Goal: Check status: Check status

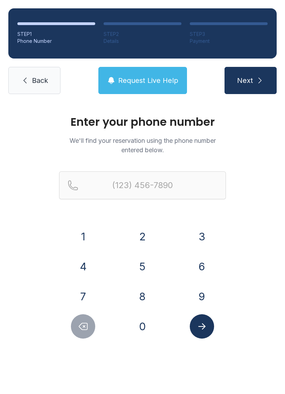
click at [146, 291] on button "8" at bounding box center [143, 296] width 24 height 24
click at [147, 235] on button "2" at bounding box center [143, 236] width 24 height 24
click at [142, 294] on button "8" at bounding box center [143, 296] width 24 height 24
click at [147, 232] on button "2" at bounding box center [143, 236] width 24 height 24
click at [100, 262] on div "4" at bounding box center [83, 266] width 48 height 24
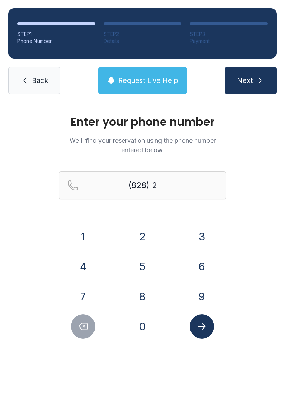
click at [85, 325] on icon "Delete number" at bounding box center [83, 326] width 10 height 10
click at [86, 261] on button "4" at bounding box center [83, 266] width 24 height 24
click at [152, 232] on button "2" at bounding box center [143, 236] width 24 height 24
click at [86, 261] on button "4" at bounding box center [83, 266] width 24 height 24
click at [204, 265] on button "6" at bounding box center [202, 266] width 24 height 24
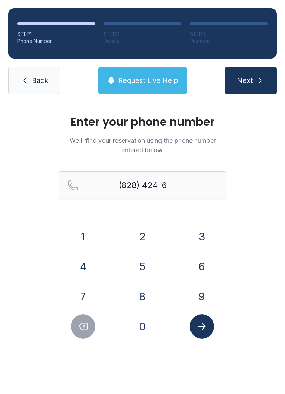
click at [204, 265] on button "6" at bounding box center [202, 266] width 24 height 24
click at [204, 260] on button "6" at bounding box center [202, 266] width 24 height 24
click at [86, 233] on button "1" at bounding box center [83, 236] width 24 height 24
type input "[PHONE_NUMBER]"
click at [204, 321] on icon "Submit lookup form" at bounding box center [202, 326] width 10 height 10
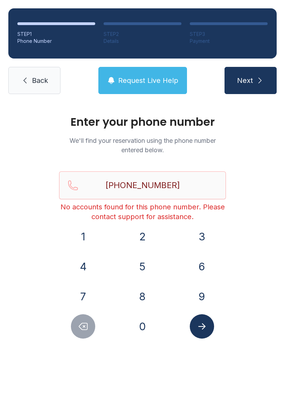
click at [36, 81] on span "Back" at bounding box center [40, 81] width 16 height 10
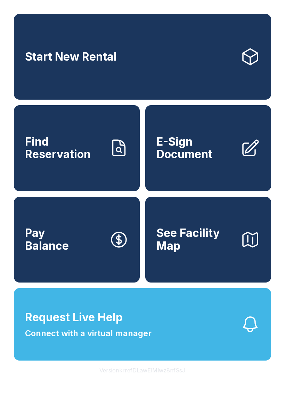
click at [178, 343] on button "Request Live Help Connect with a virtual manager" at bounding box center [143, 324] width 258 height 72
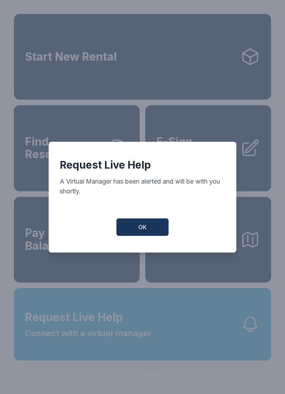
click at [148, 230] on button "OK" at bounding box center [143, 226] width 52 height 17
